Goal: Information Seeking & Learning: Learn about a topic

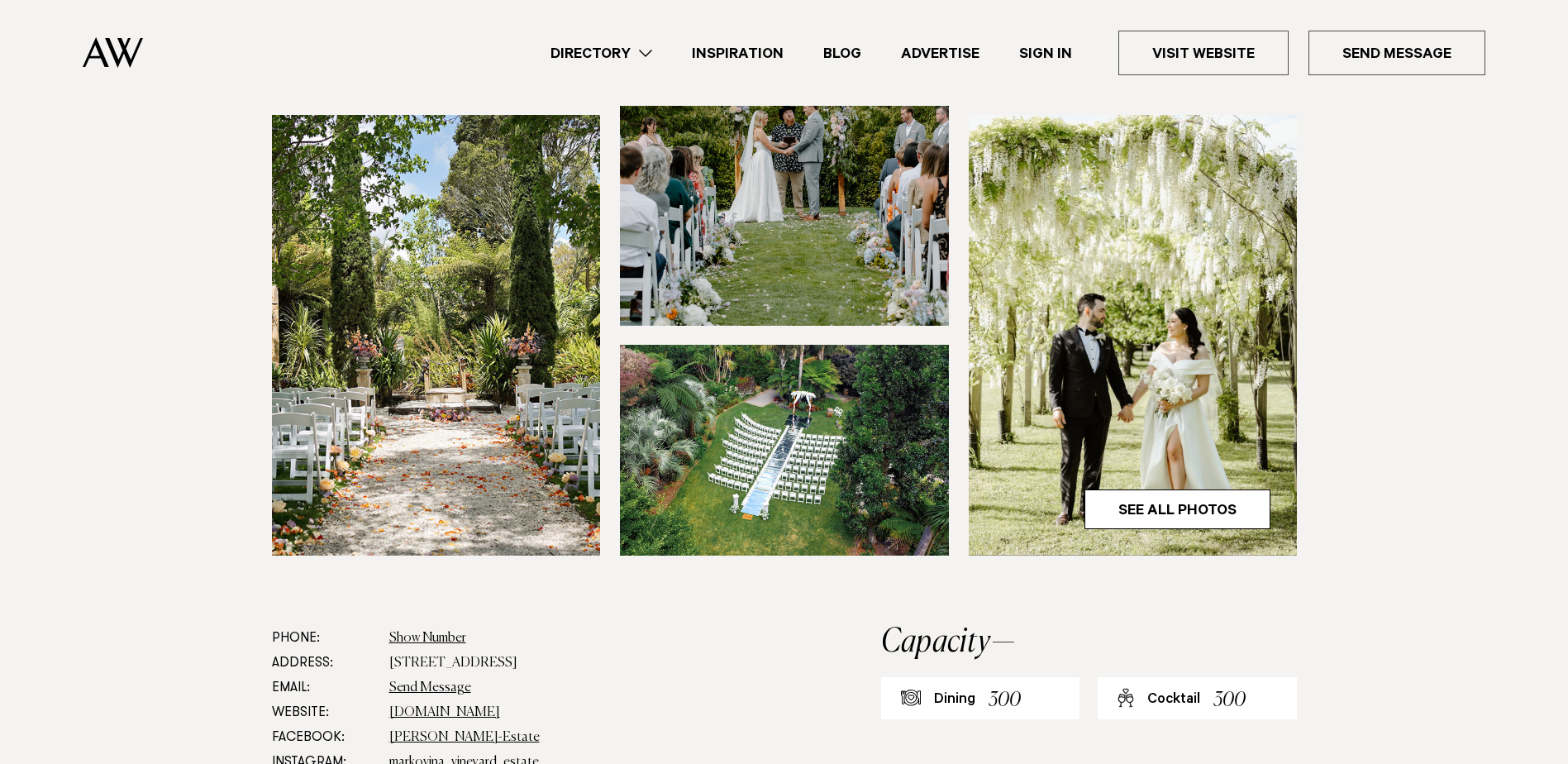
scroll to position [83, 0]
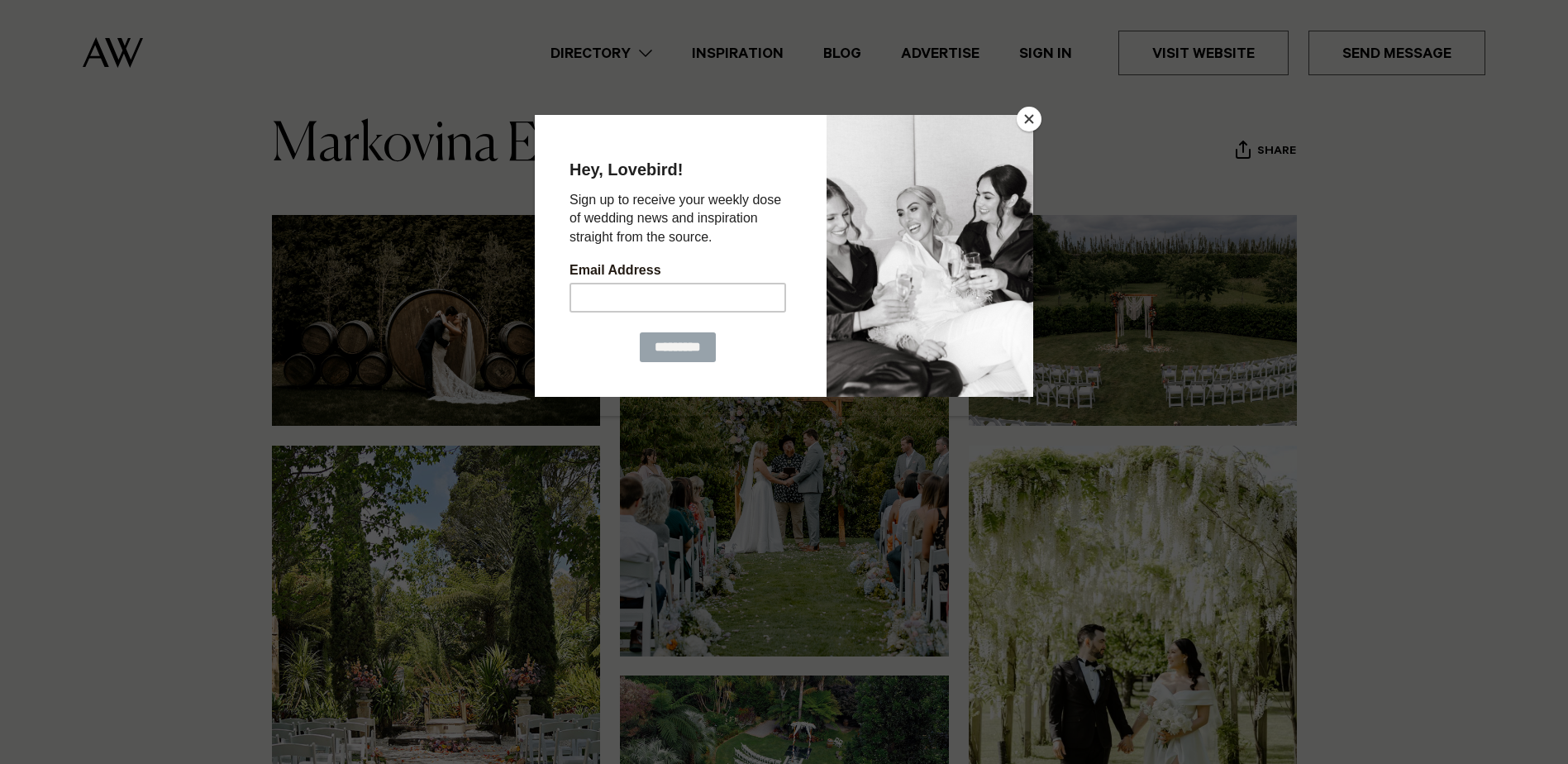
click at [1033, 118] on button "Close" at bounding box center [1029, 119] width 25 height 25
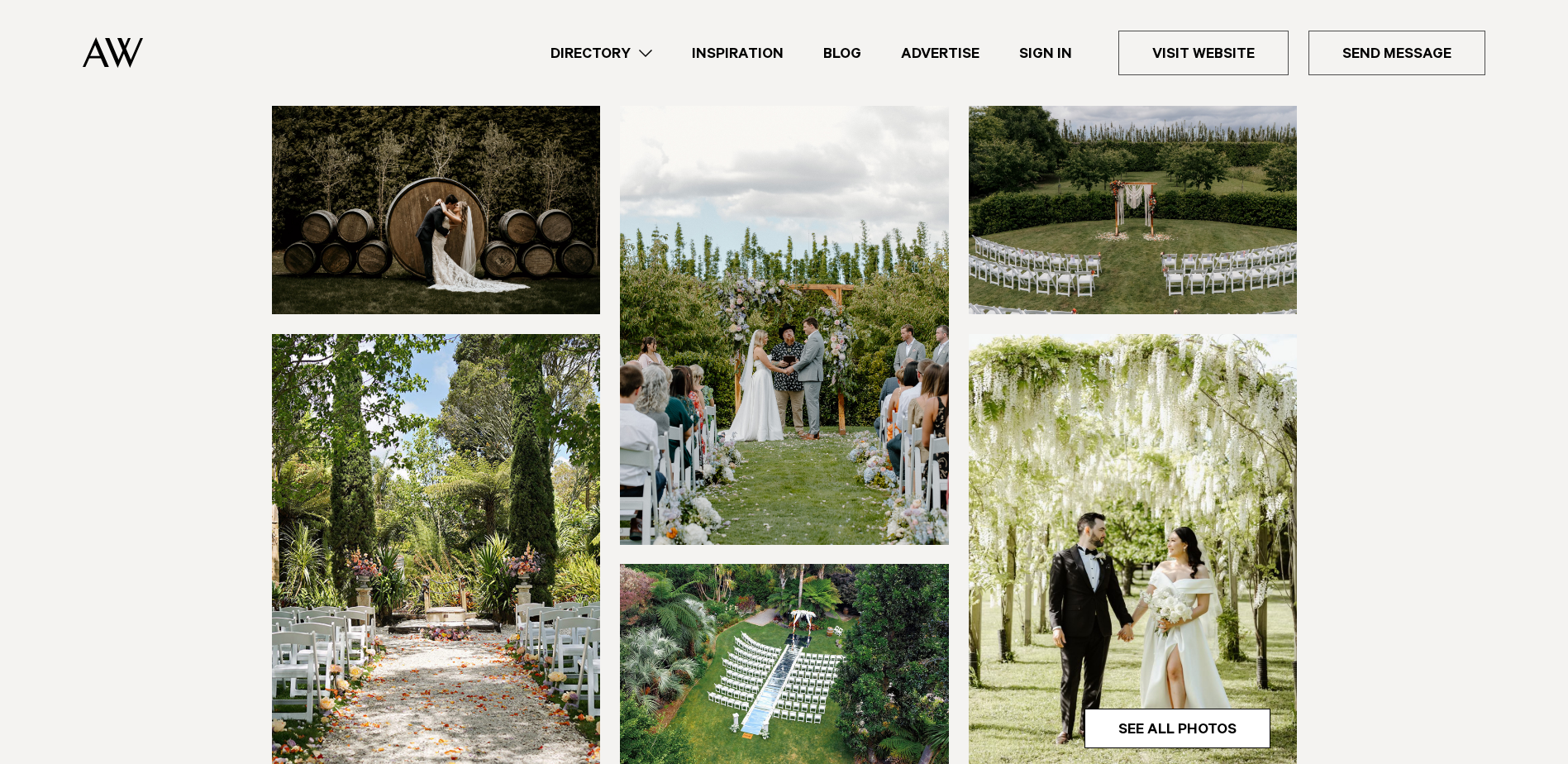
scroll to position [165, 0]
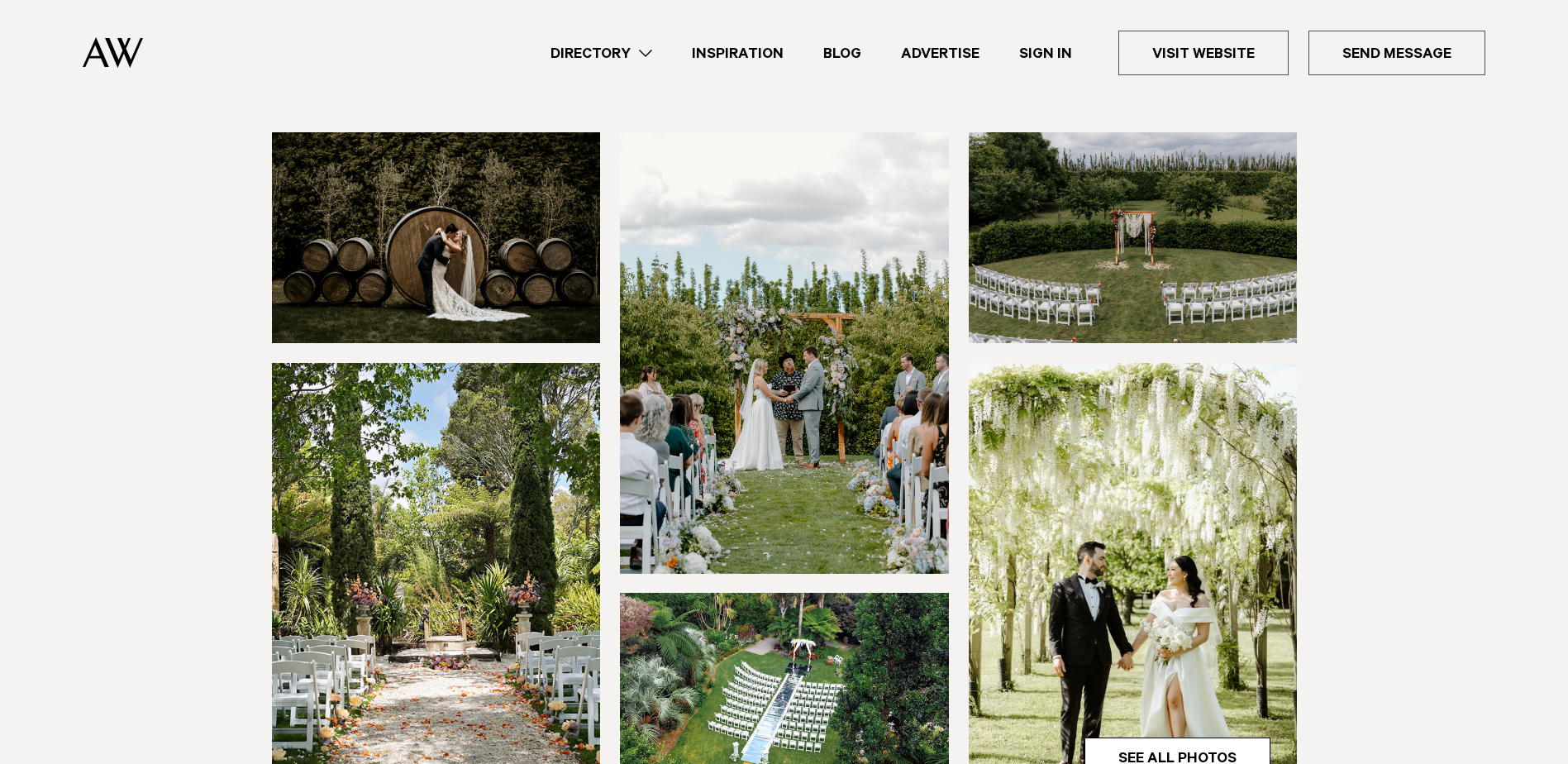
click at [464, 244] on img at bounding box center [436, 237] width 329 height 211
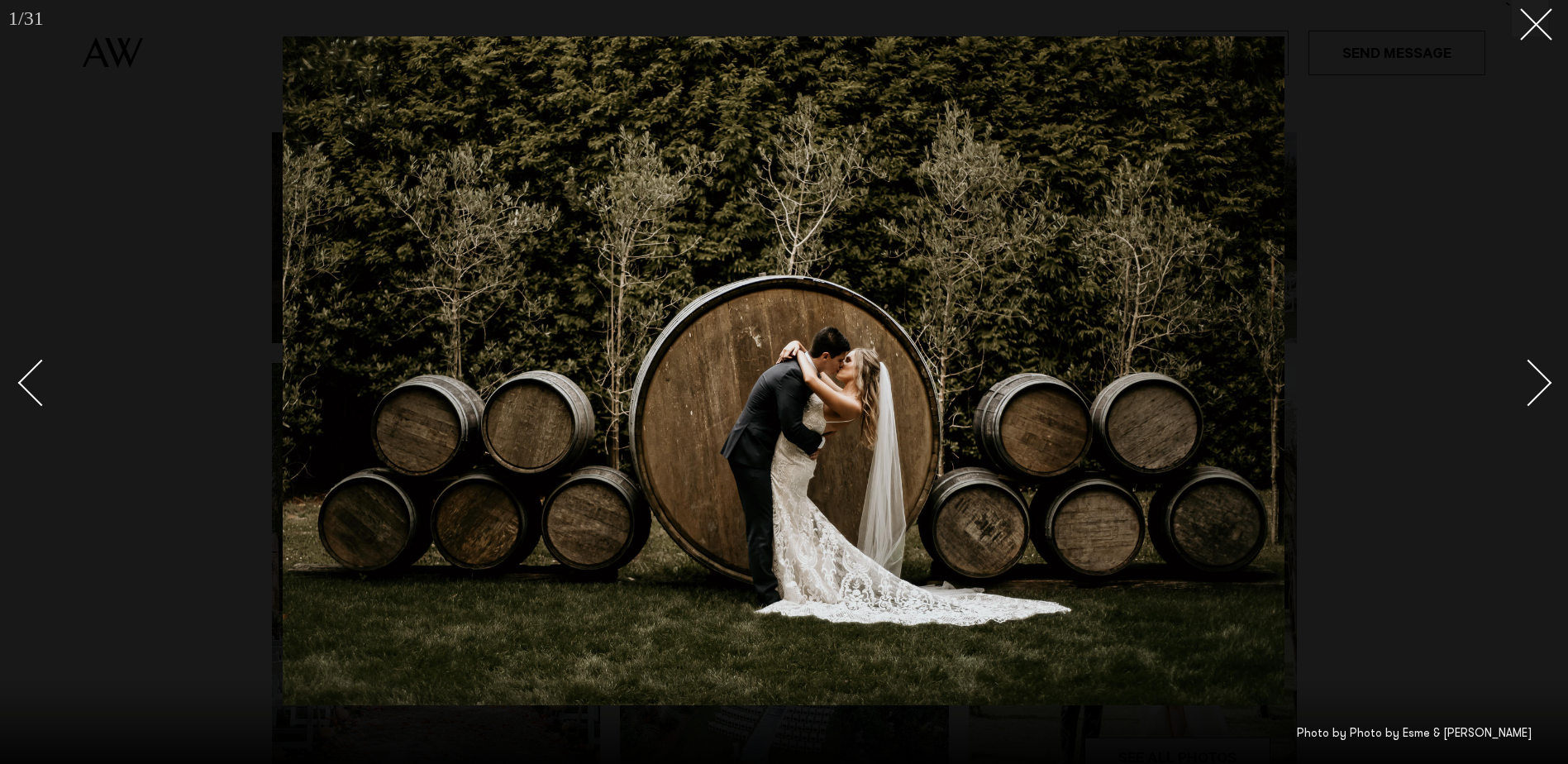
click at [1523, 388] on div "Next slide" at bounding box center [1528, 383] width 47 height 47
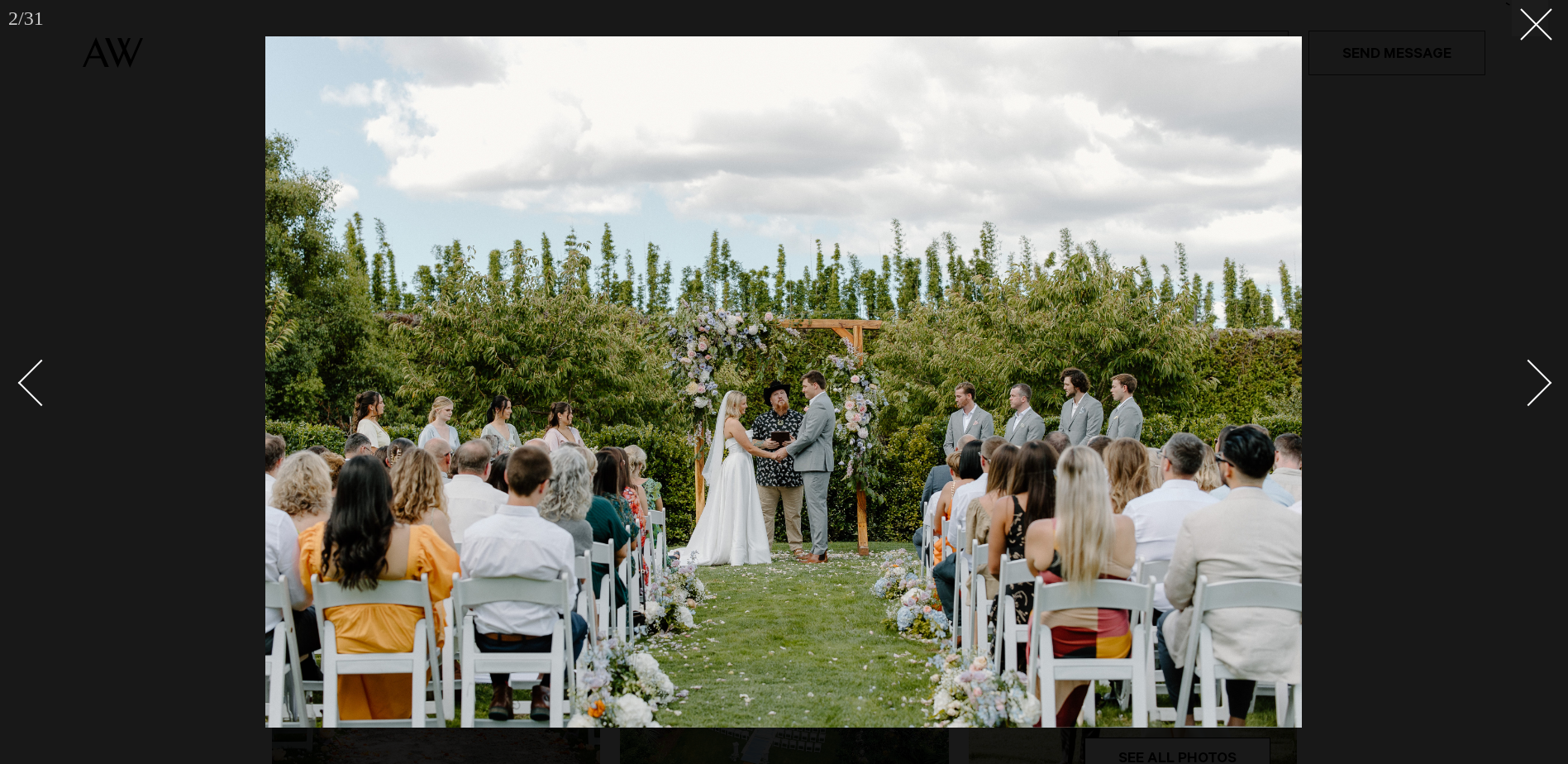
click at [1523, 388] on div "Next slide" at bounding box center [1528, 383] width 47 height 47
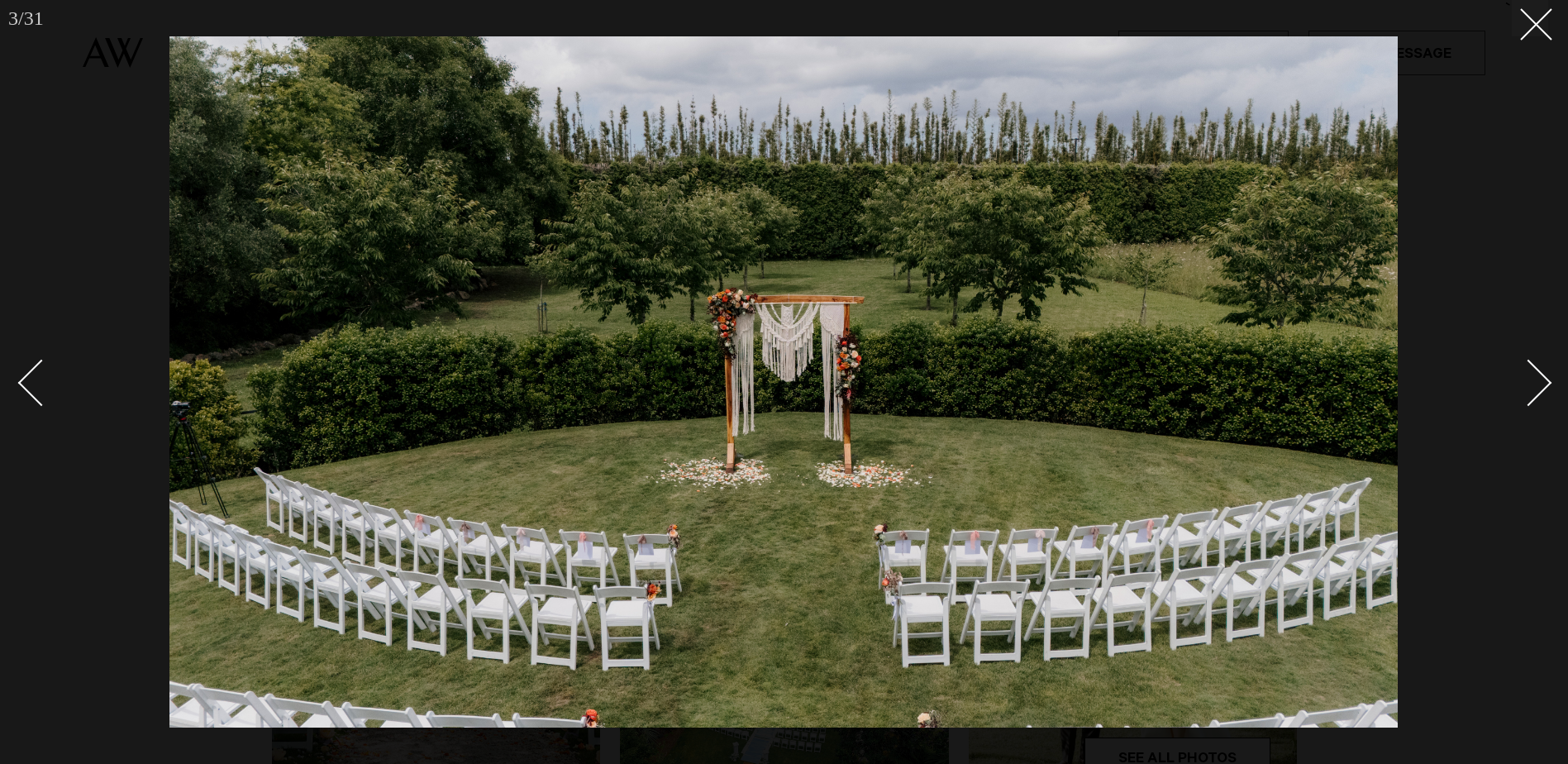
click at [1528, 388] on div "Next slide" at bounding box center [1528, 383] width 47 height 47
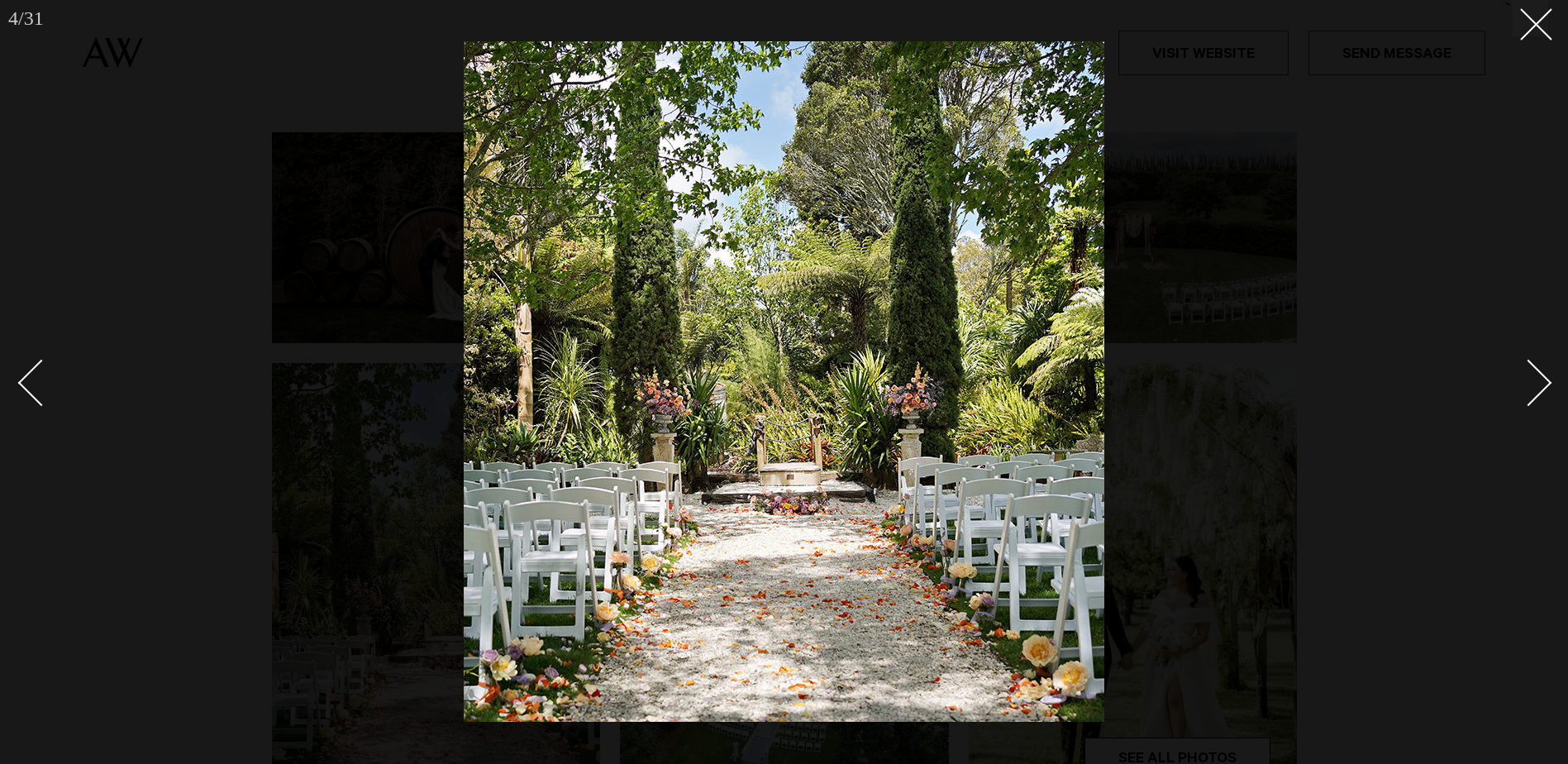
click at [1527, 392] on div "Next slide" at bounding box center [1528, 383] width 47 height 47
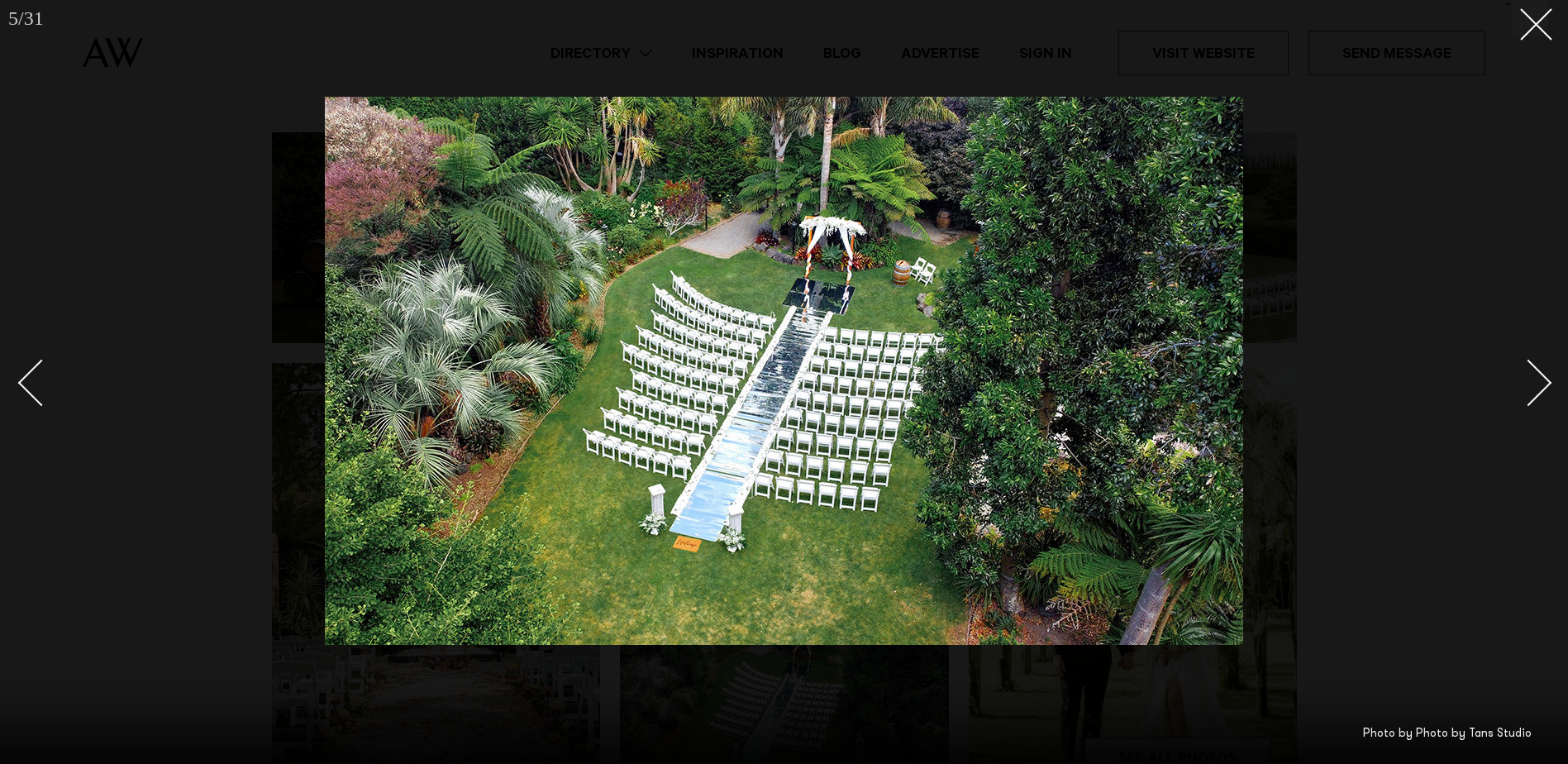
click at [1526, 384] on div "Next slide" at bounding box center [1528, 383] width 47 height 47
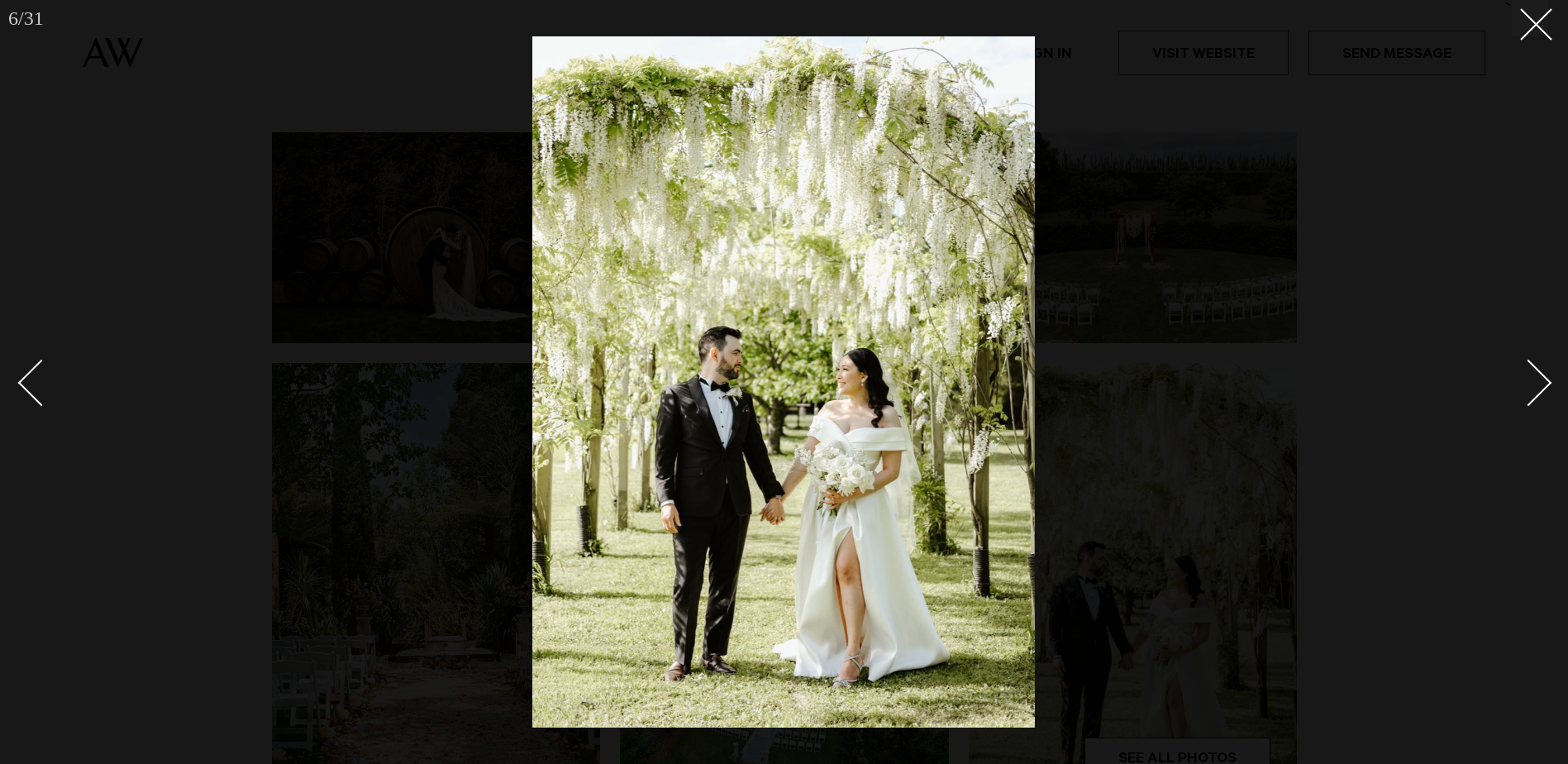
click at [1526, 390] on div "Next slide" at bounding box center [1528, 383] width 47 height 47
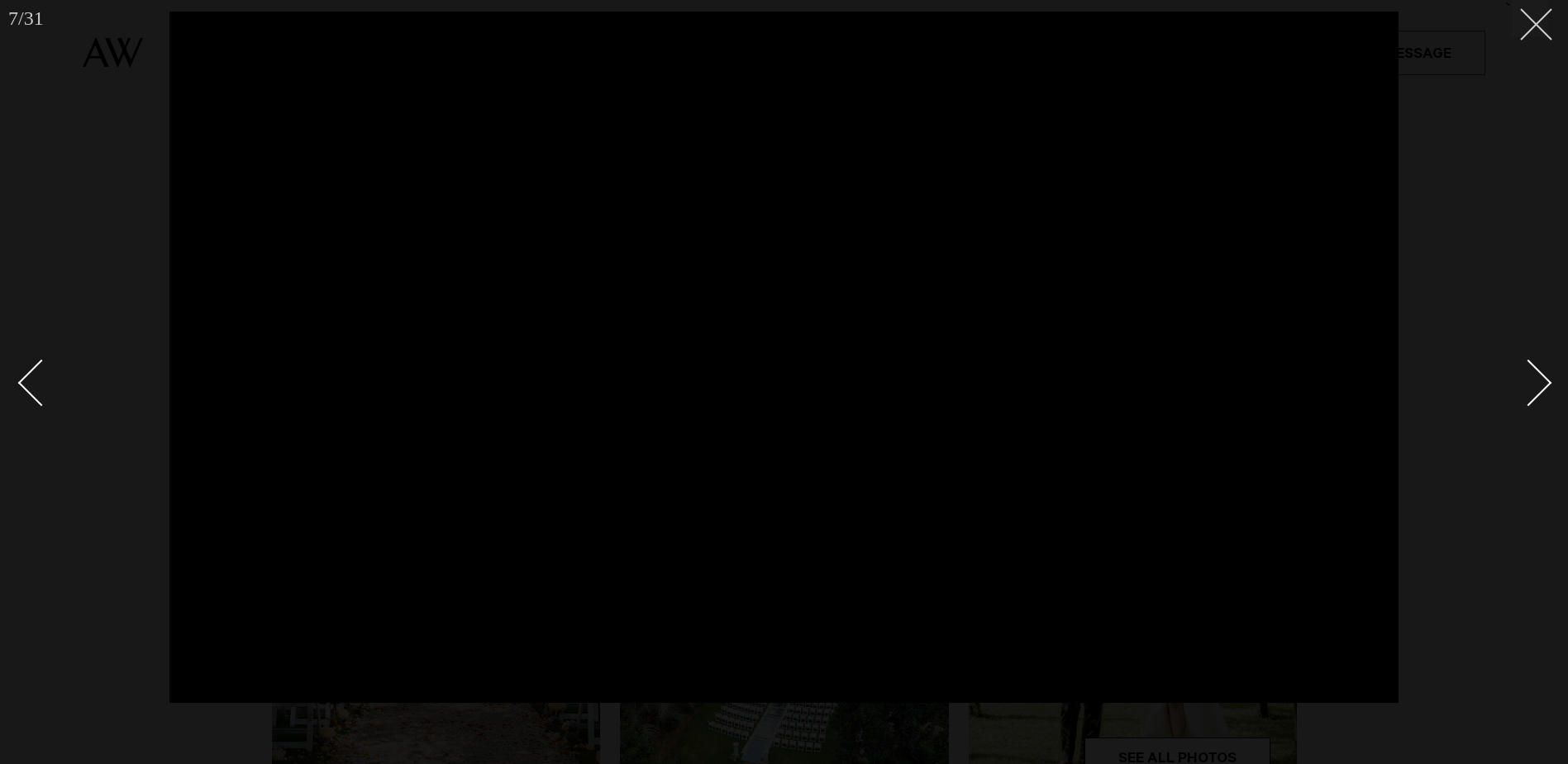
drag, startPoint x: 1552, startPoint y: 30, endPoint x: 1517, endPoint y: 28, distance: 35.1
click at [1517, 28] on div "7 / 31 ` Photo by Photo by Tans Studio" at bounding box center [784, 382] width 1568 height 764
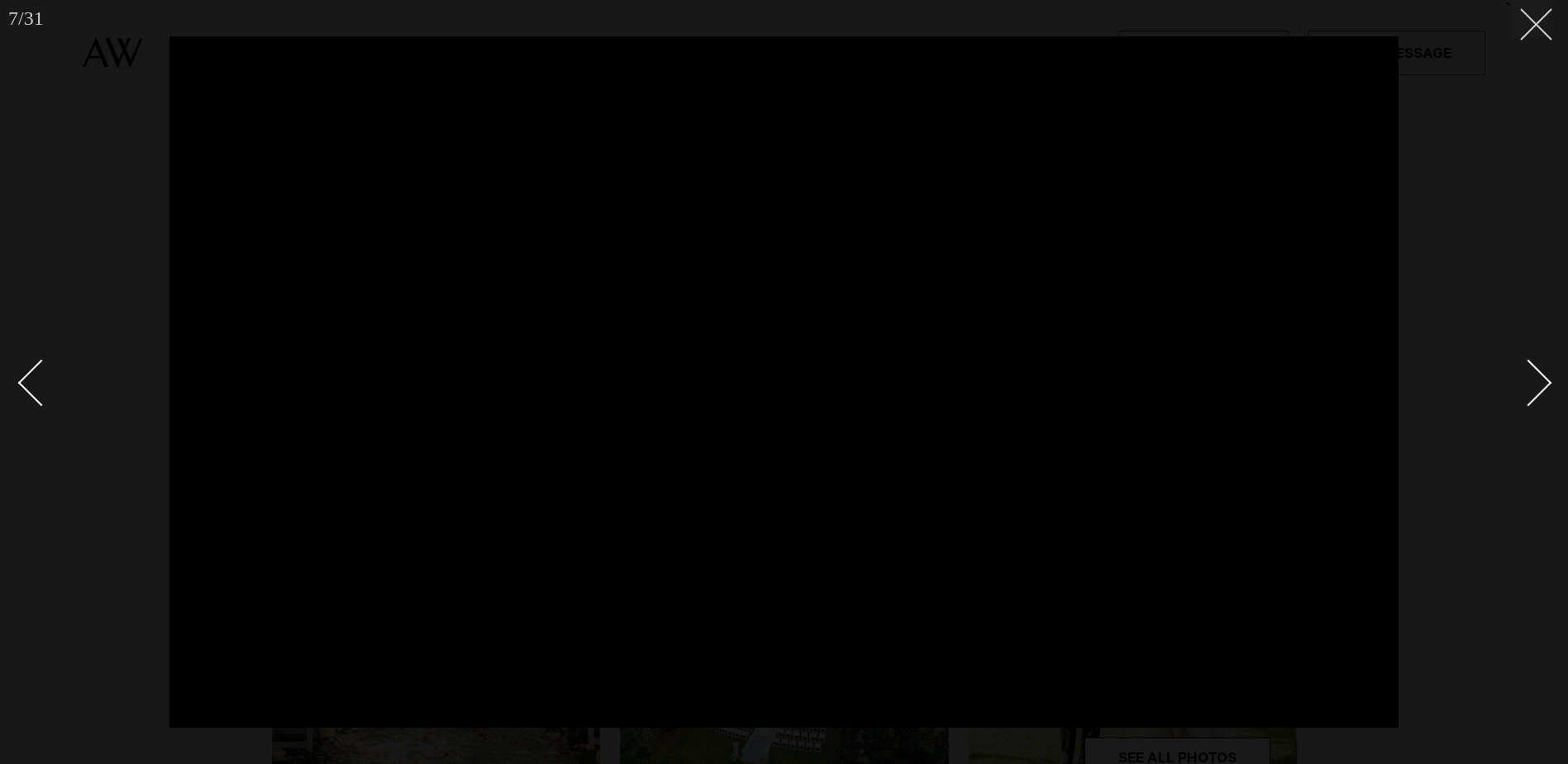
click at [1519, 28] on button at bounding box center [1529, 18] width 37 height 37
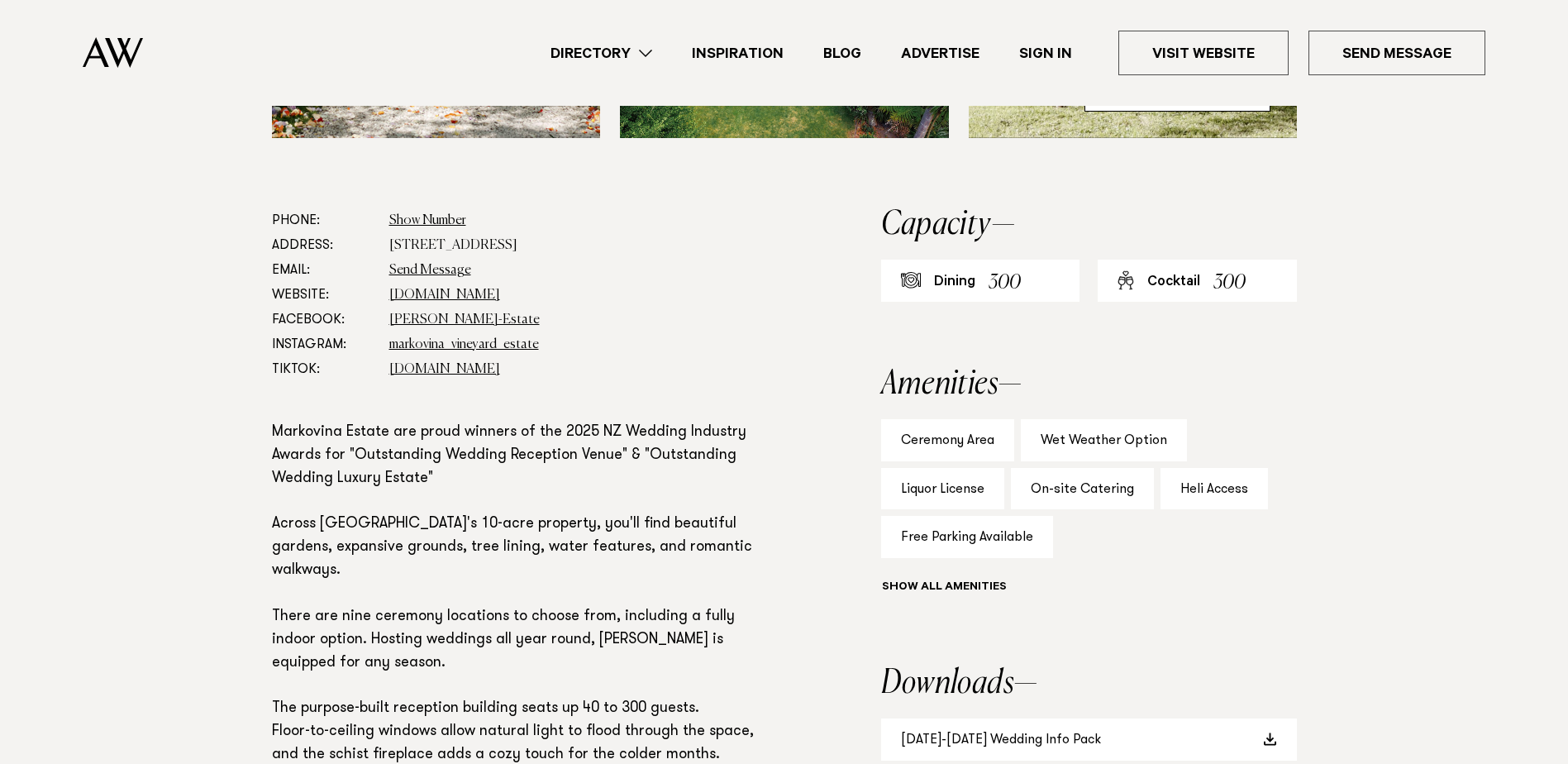
scroll to position [827, 0]
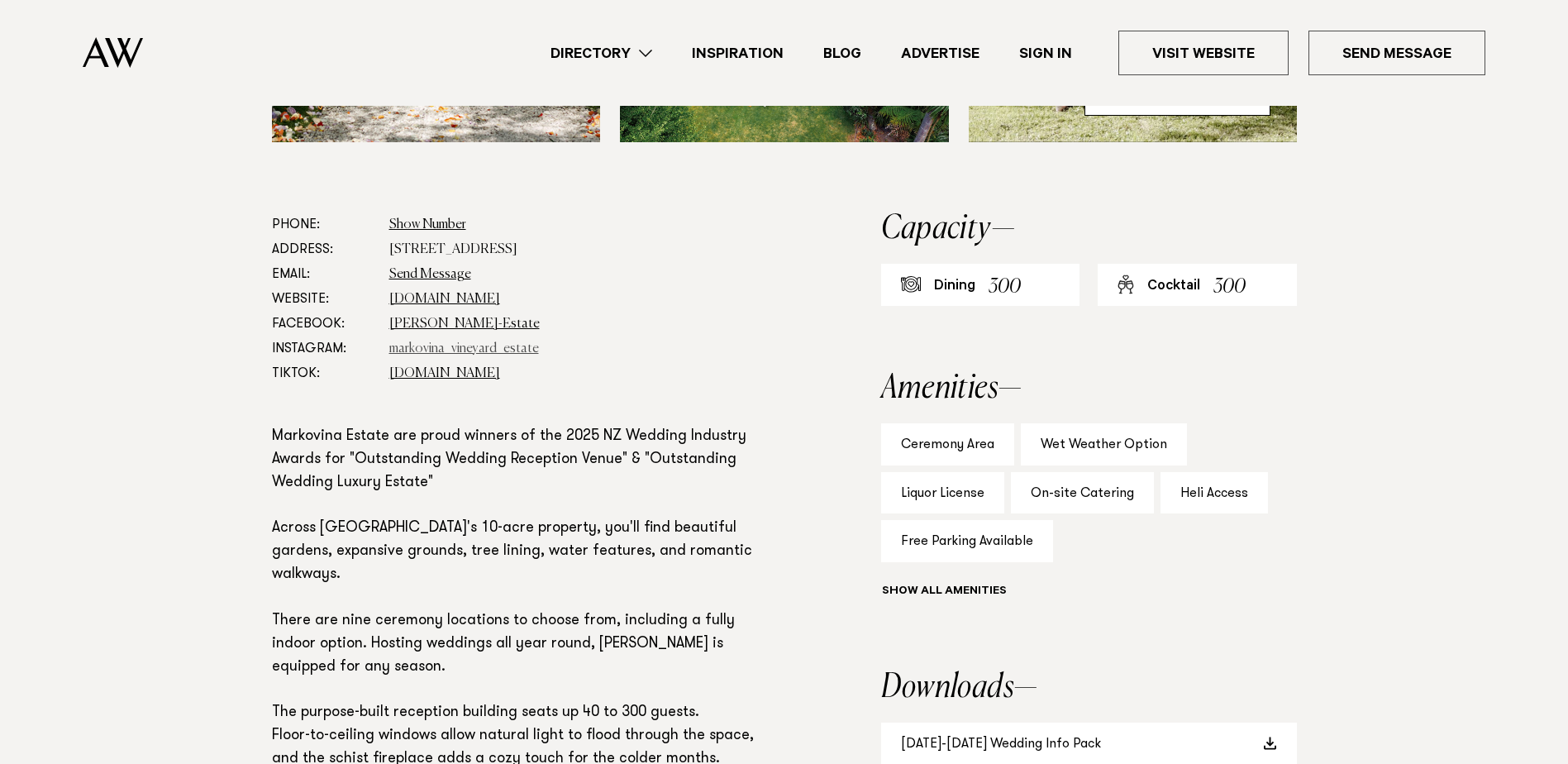
click at [406, 347] on link "markovina_vineyard_estate" at bounding box center [463, 348] width 149 height 13
